Goal: Task Accomplishment & Management: Manage account settings

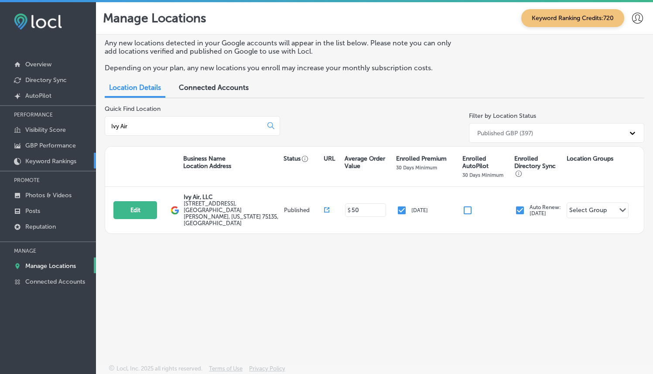
click at [51, 167] on link "Keyword Rankings" at bounding box center [48, 161] width 96 height 16
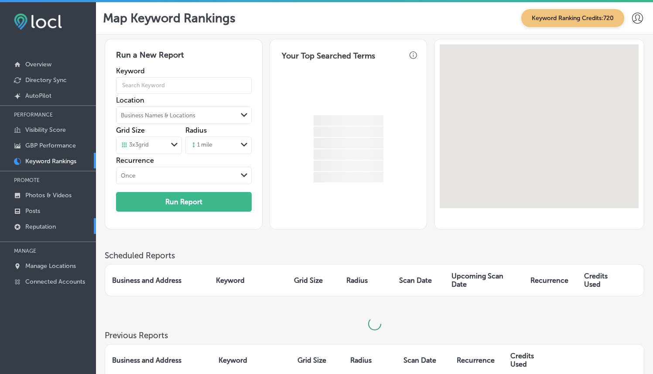
click at [34, 227] on p "Reputation" at bounding box center [40, 226] width 31 height 7
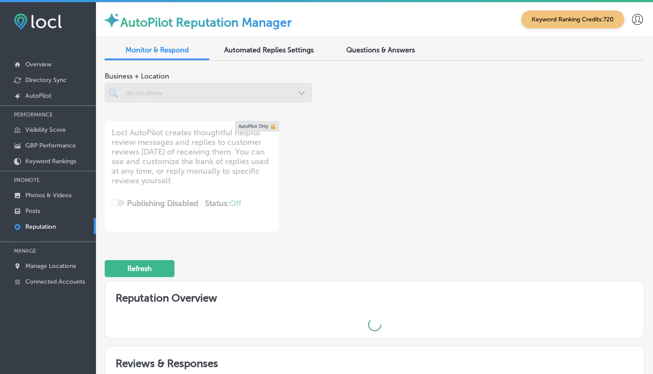
click at [214, 97] on div at bounding box center [208, 93] width 207 height 20
click at [245, 88] on div at bounding box center [208, 93] width 207 height 20
type textarea "x"
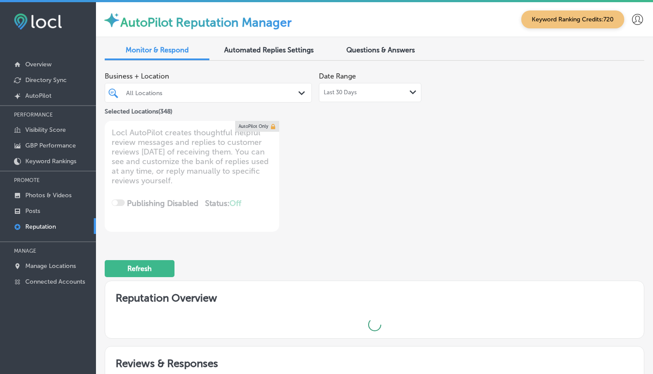
click at [231, 92] on div "All Locations" at bounding box center [212, 92] width 173 height 7
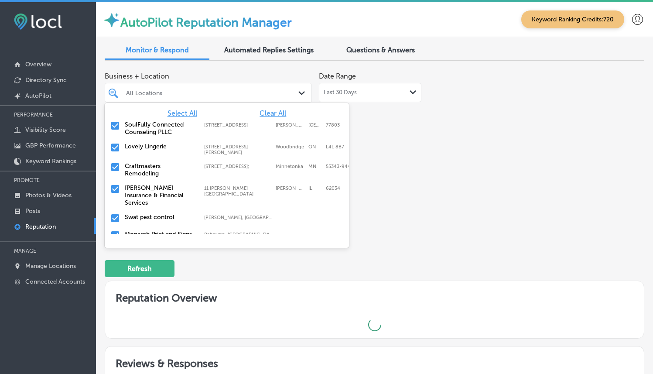
type input "s"
type textarea "x"
type input "so"
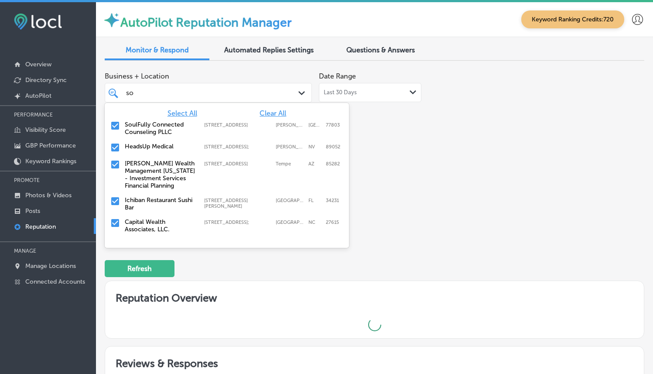
type textarea "x"
type input "so"
click at [439, 154] on div "Business + Location option [STREET_ADDRESS]. 57 results available for search te…" at bounding box center [375, 150] width 540 height 164
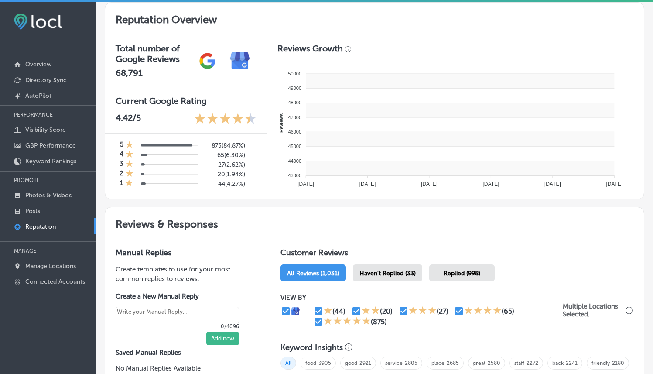
scroll to position [336, 0]
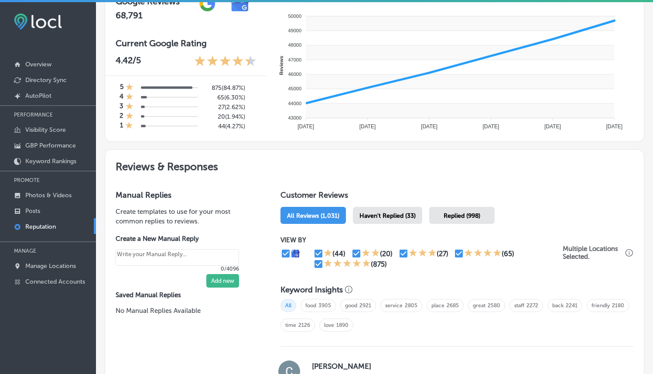
click at [399, 219] on div "Haven't Replied (33)" at bounding box center [387, 215] width 69 height 17
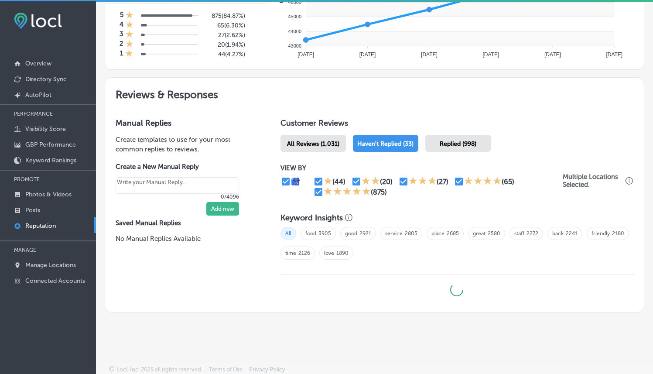
scroll to position [2, 0]
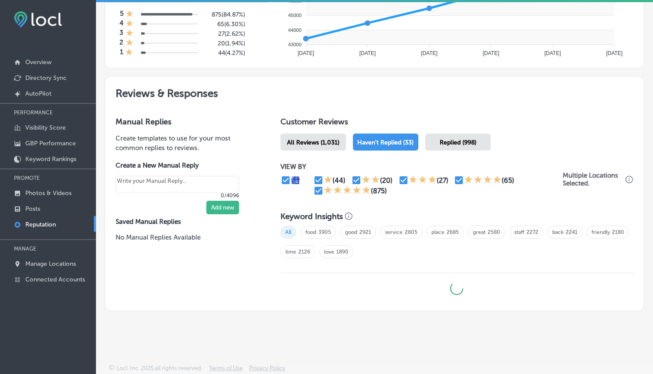
type textarea "x"
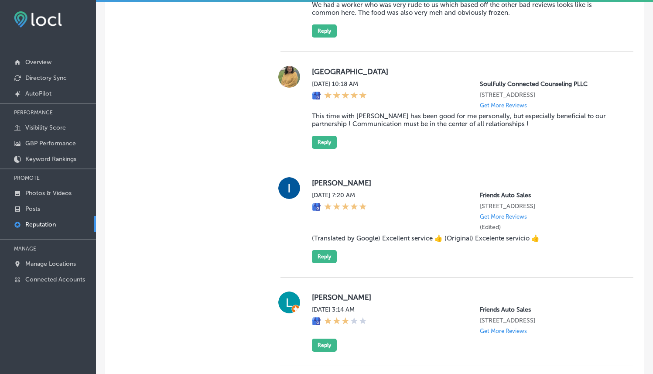
scroll to position [1969, 0]
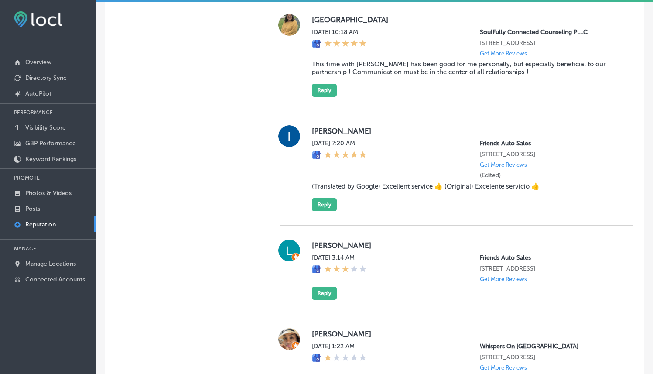
click at [473, 144] on div "[PERSON_NAME] [DATE] 7:20 AM Friends Auto Sales [STREET_ADDRESS] Get More Revie…" at bounding box center [457, 168] width 353 height 114
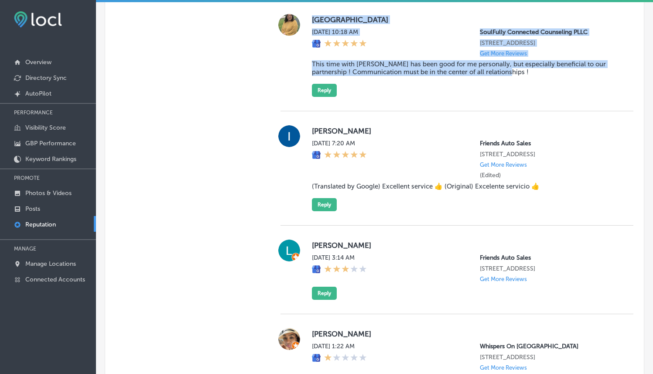
drag, startPoint x: 307, startPoint y: 45, endPoint x: 551, endPoint y: 117, distance: 253.9
click at [551, 97] on div "[GEOGRAPHIC_DATA] [DATE] 10:18 AM SoulFully Connected Counseling PLLC [STREET_A…" at bounding box center [457, 55] width 353 height 83
copy div "[GEOGRAPHIC_DATA] [DATE] 10:18 AM SoulFully Connected Counseling PLLC [STREET_A…"
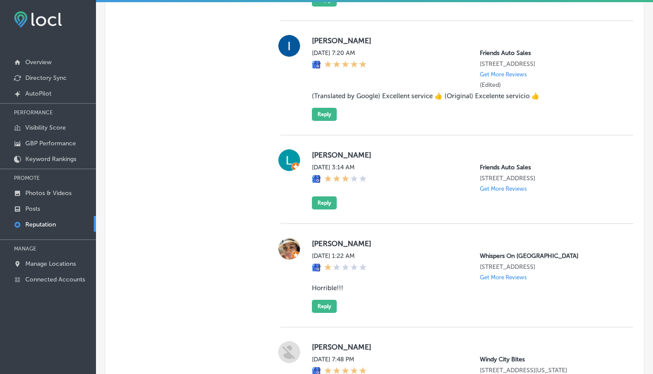
scroll to position [1901, 0]
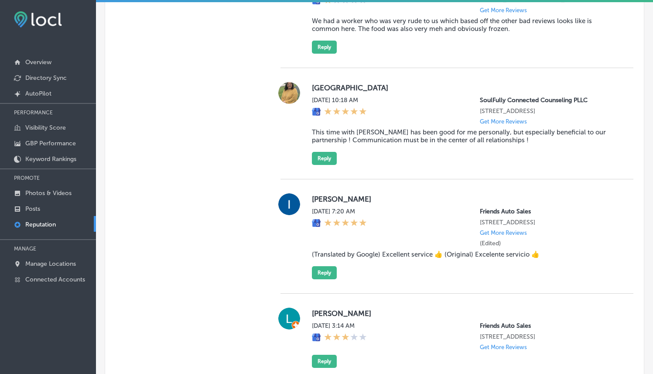
click at [504, 165] on div "[GEOGRAPHIC_DATA] [DATE] 10:18 AM SoulFully Connected Counseling PLLC [STREET_A…" at bounding box center [466, 123] width 308 height 83
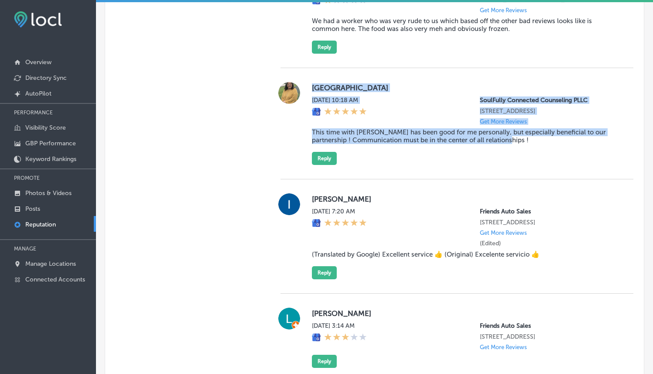
drag, startPoint x: 506, startPoint y: 175, endPoint x: 305, endPoint y: 119, distance: 209.1
click at [305, 119] on div "[GEOGRAPHIC_DATA] [DATE] 10:18 AM SoulFully Connected Counseling PLLC [STREET_A…" at bounding box center [457, 123] width 353 height 83
copy div "[GEOGRAPHIC_DATA] [DATE] 10:18 AM SoulFully Connected Counseling PLLC [STREET_A…"
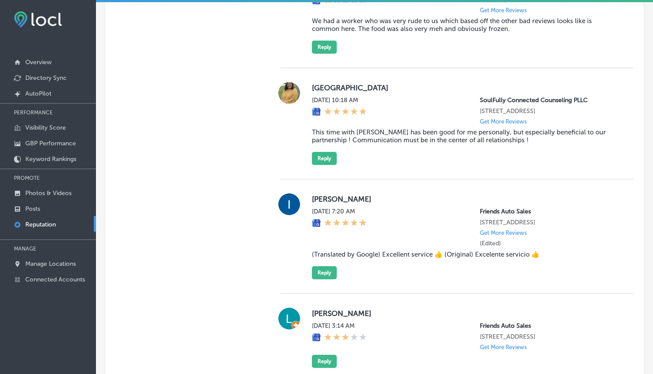
click at [283, 141] on div at bounding box center [289, 123] width 17 height 83
